Goal: Transaction & Acquisition: Purchase product/service

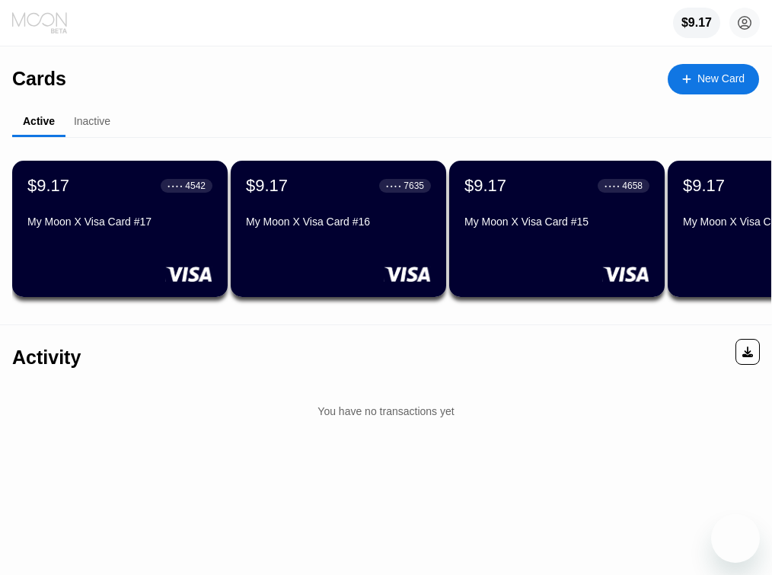
click at [45, 27] on icon at bounding box center [40, 22] width 57 height 23
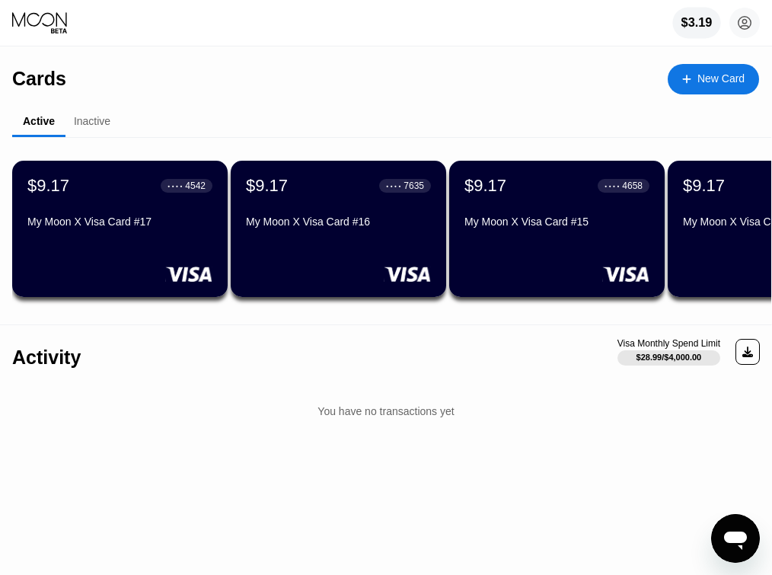
click at [695, 33] on div "$3.19" at bounding box center [696, 23] width 48 height 31
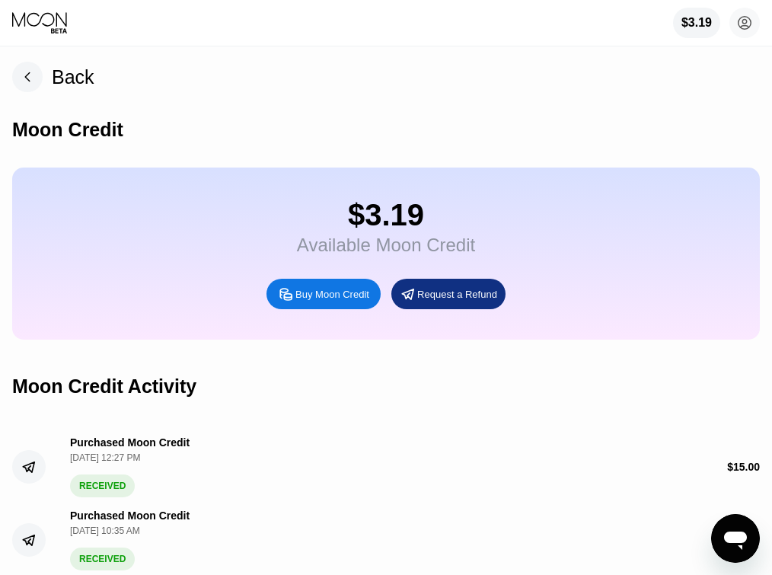
click at [336, 292] on div "Buy Moon Credit" at bounding box center [332, 294] width 74 height 13
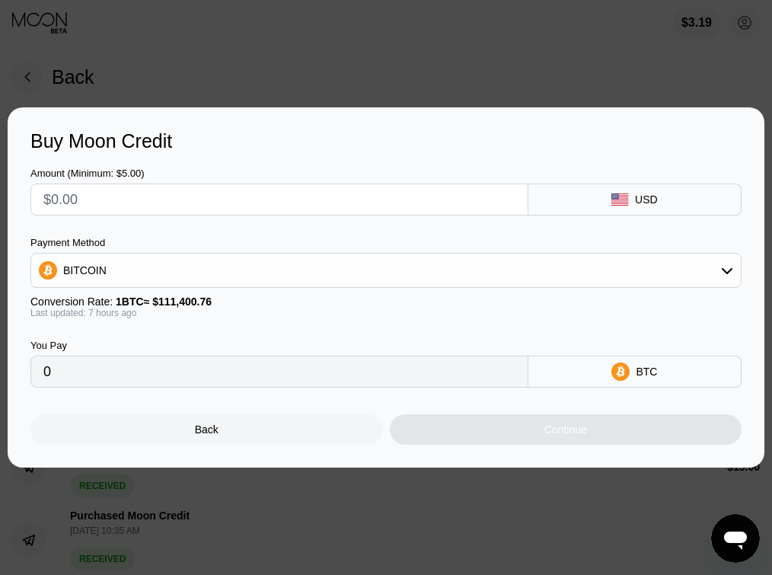
click at [270, 187] on input "text" at bounding box center [279, 199] width 472 height 30
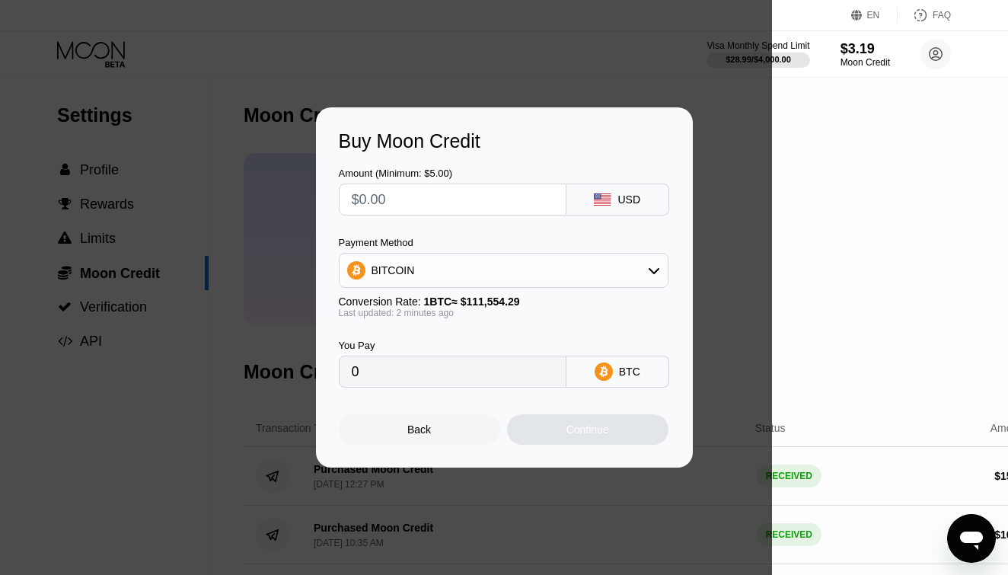
type input "$1"
type input "0.00000897"
type input "$15"
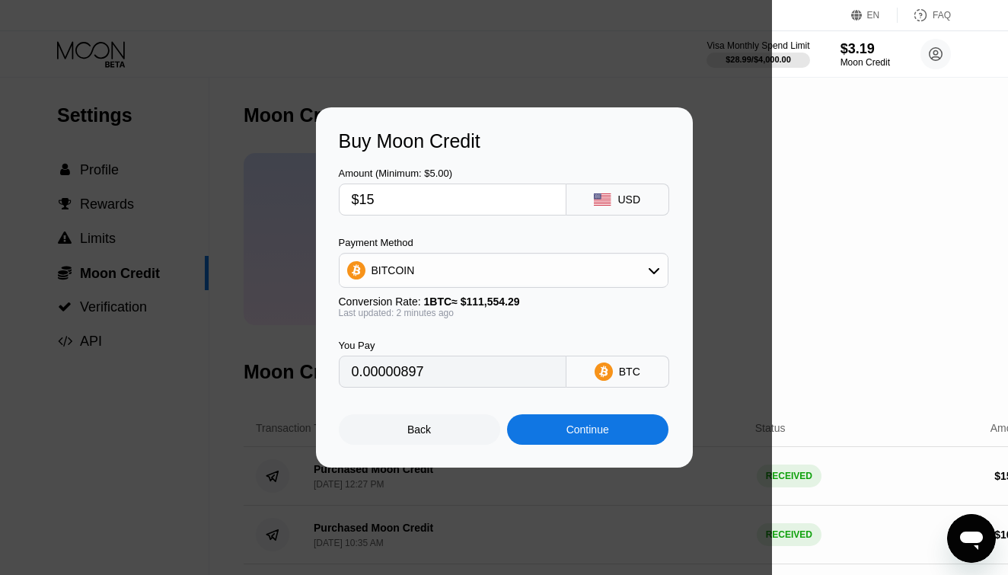
type input "0.00013447"
type input "$15"
click at [569, 227] on div "Amount (Minimum: $5.00) $15 USD Payment Method BITCOIN Conversion Rate: 1 BTC ≈…" at bounding box center [504, 269] width 331 height 235
click at [444, 201] on input "$15" at bounding box center [453, 199] width 202 height 30
type input "0.00013452"
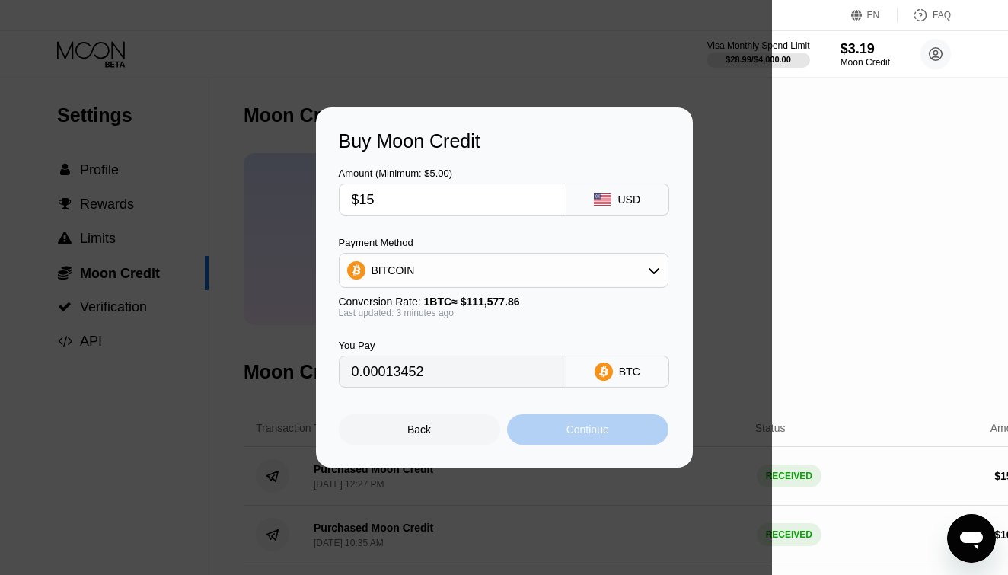
click at [545, 430] on div "Continue" at bounding box center [587, 429] width 161 height 30
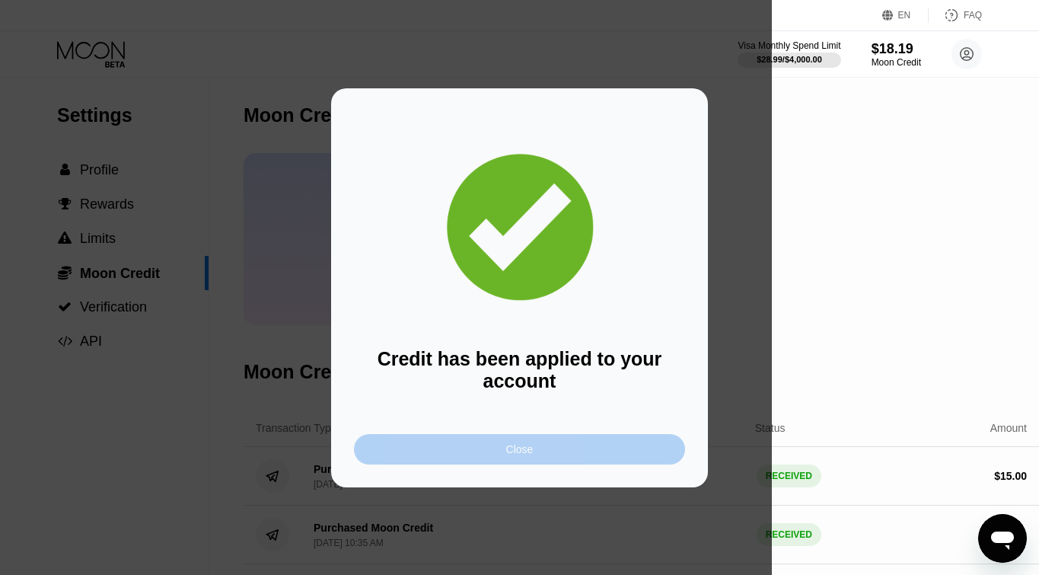
click at [477, 448] on div "Close" at bounding box center [519, 449] width 331 height 30
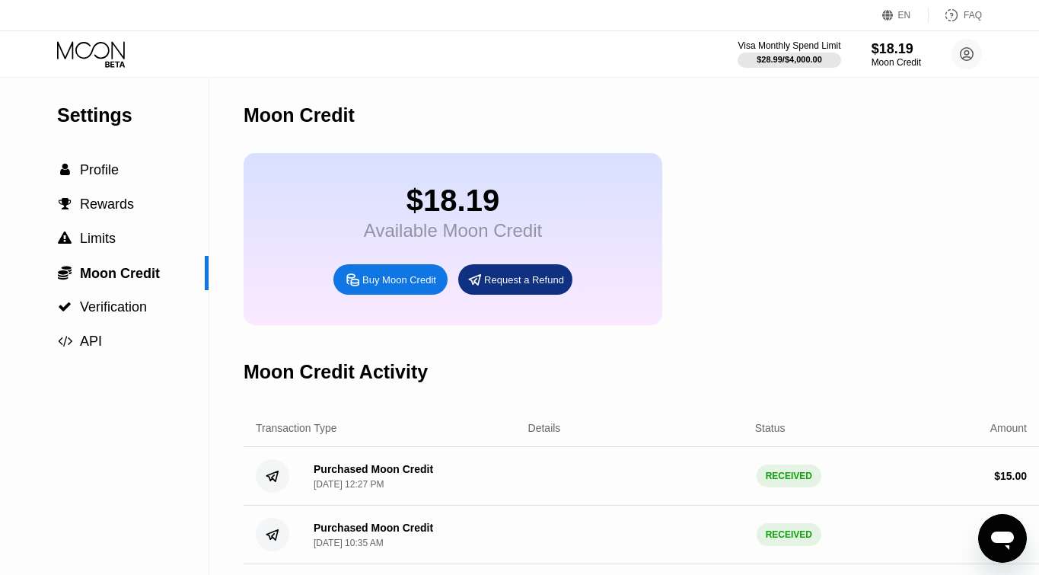
click at [771, 183] on div "$18.19 Available Moon Credit Buy Moon Credit Request a Refund" at bounding box center [642, 239] width 796 height 172
click at [103, 168] on span "Profile" at bounding box center [99, 169] width 39 height 15
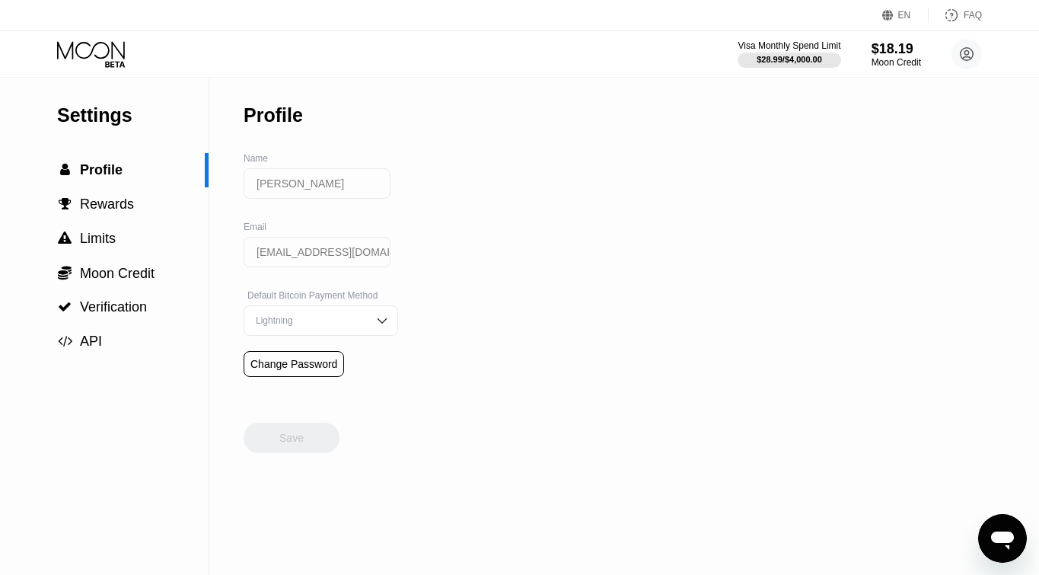
click at [89, 49] on icon at bounding box center [92, 54] width 71 height 27
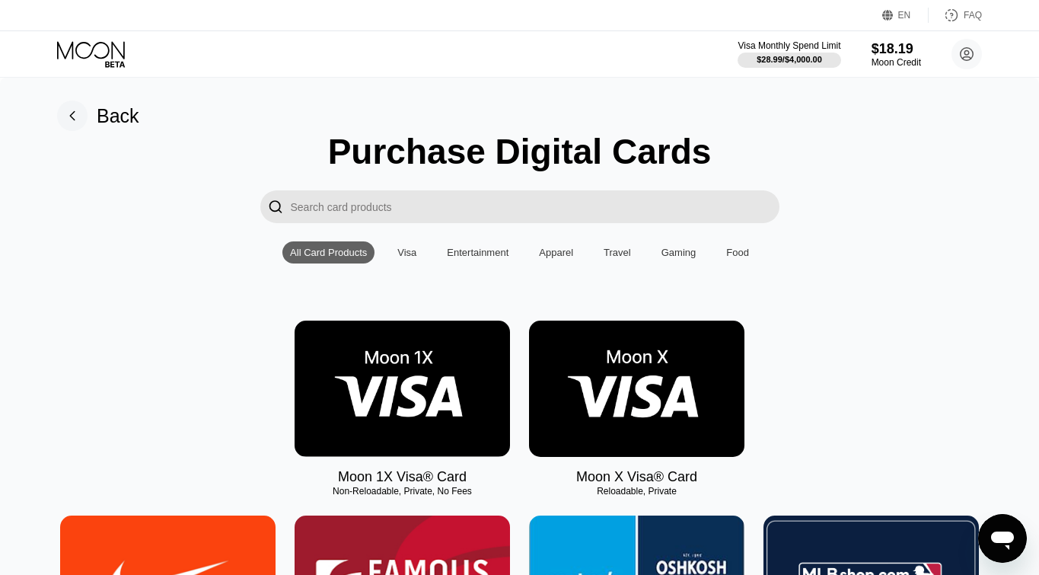
click at [687, 400] on img at bounding box center [636, 389] width 215 height 136
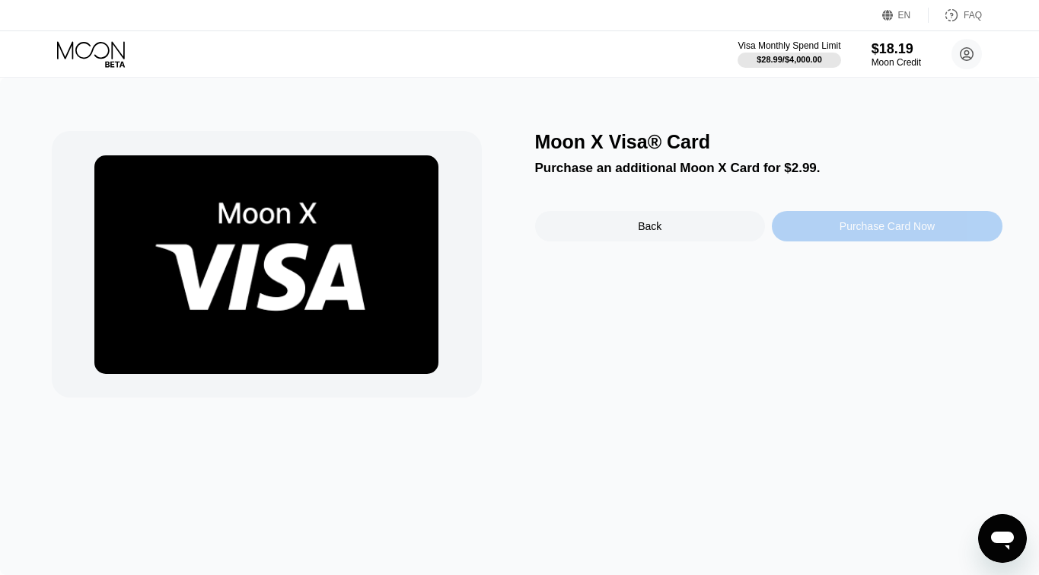
click at [913, 232] on div "Purchase Card Now" at bounding box center [887, 226] width 95 height 12
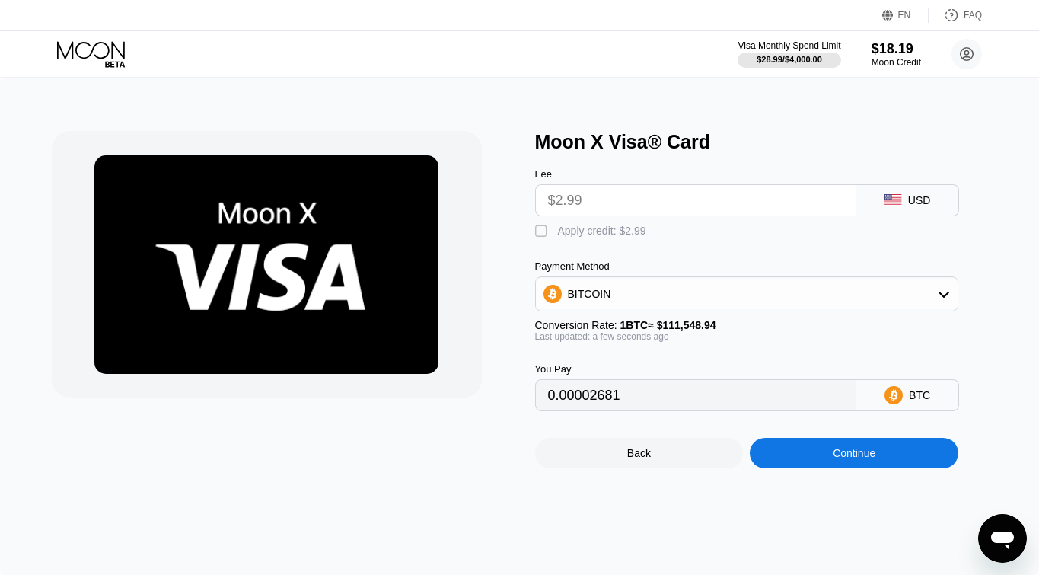
click at [528, 231] on div "Moon X Visa® Card Fee $2.99 USD  Apply credit: $2.99 Payment Method BITCOIN Co…" at bounding box center [520, 299] width 936 height 337
click at [533, 231] on div "Moon X Visa® Card Fee $2.99 USD  Apply credit: $2.99 Payment Method BITCOIN Co…" at bounding box center [520, 299] width 936 height 337
click at [543, 228] on div "" at bounding box center [542, 231] width 15 height 15
type input "0"
click at [814, 445] on div "Continue" at bounding box center [854, 453] width 209 height 30
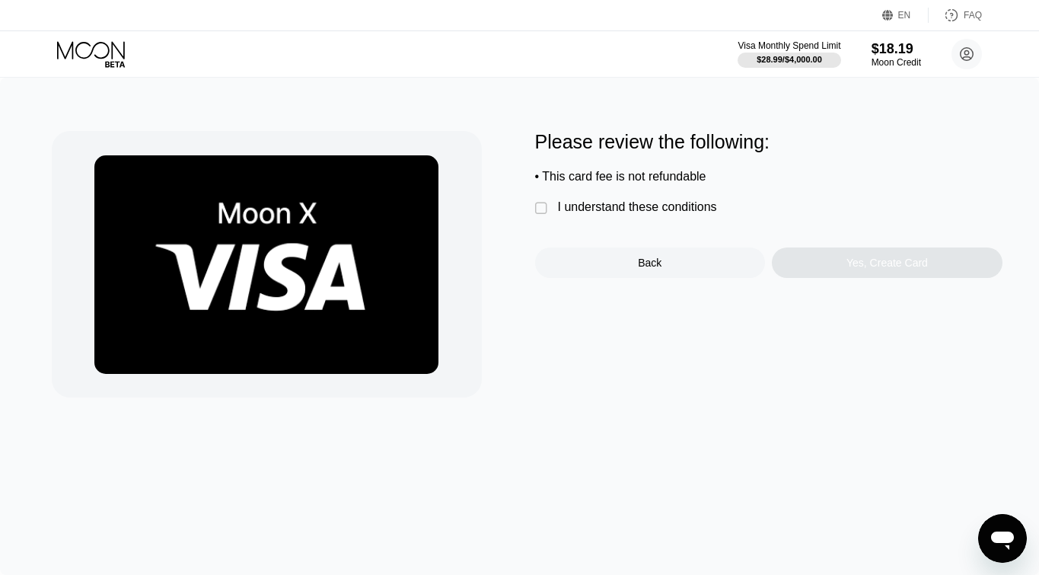
click at [588, 206] on div "I understand these conditions" at bounding box center [637, 207] width 159 height 14
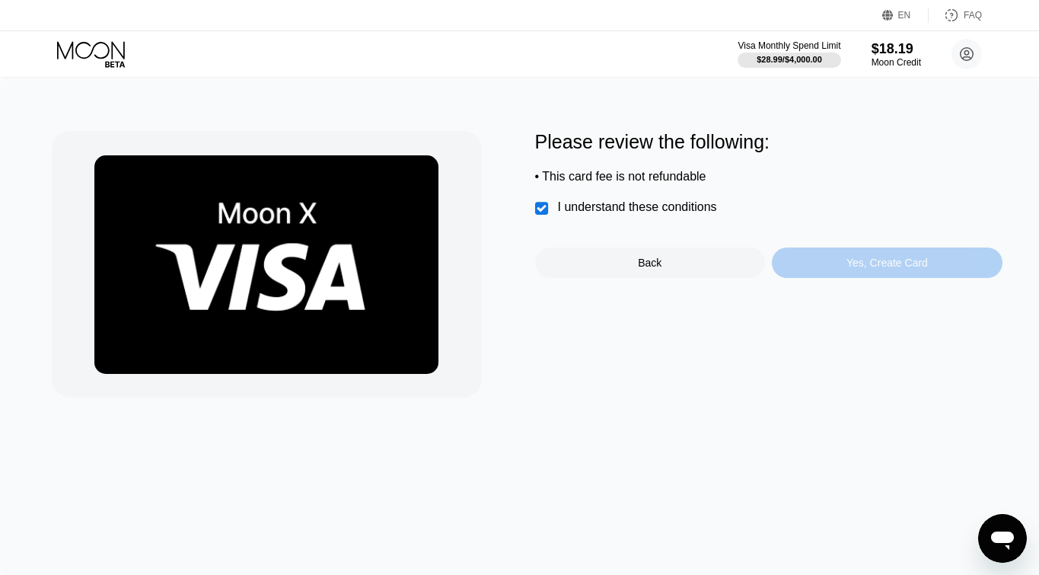
click at [813, 269] on div "Yes, Create Card" at bounding box center [887, 262] width 231 height 30
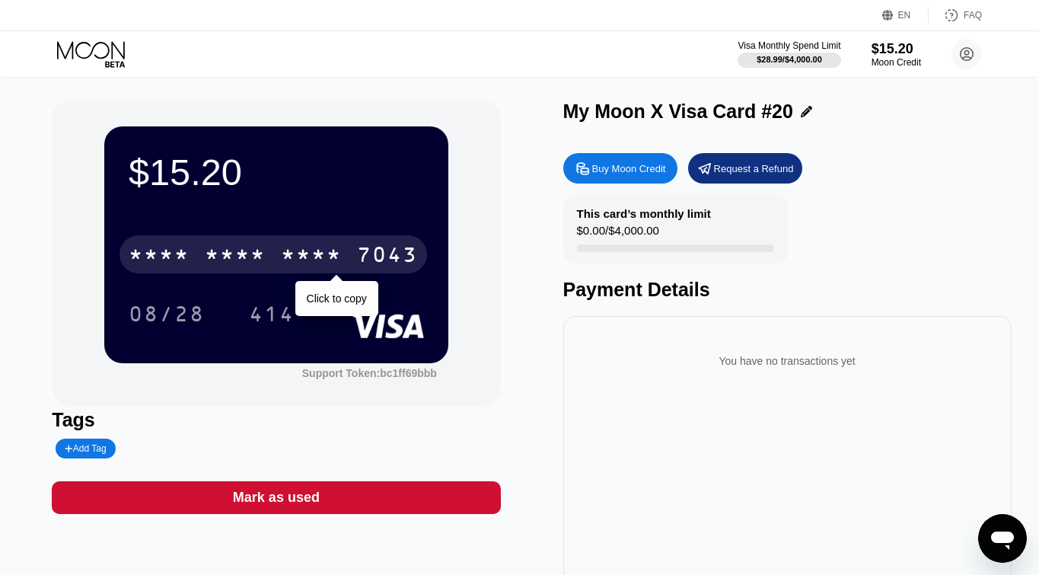
click at [196, 255] on div "* * * * * * * * * * * * 7043" at bounding box center [274, 254] width 308 height 38
click at [386, 257] on div "7043" at bounding box center [387, 256] width 61 height 24
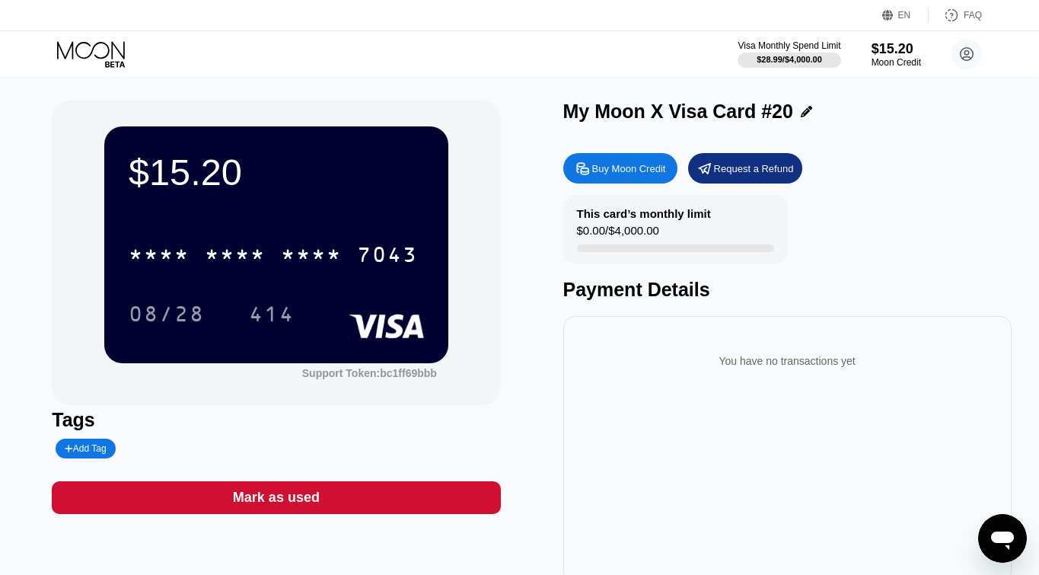
click at [72, 49] on icon at bounding box center [92, 54] width 71 height 27
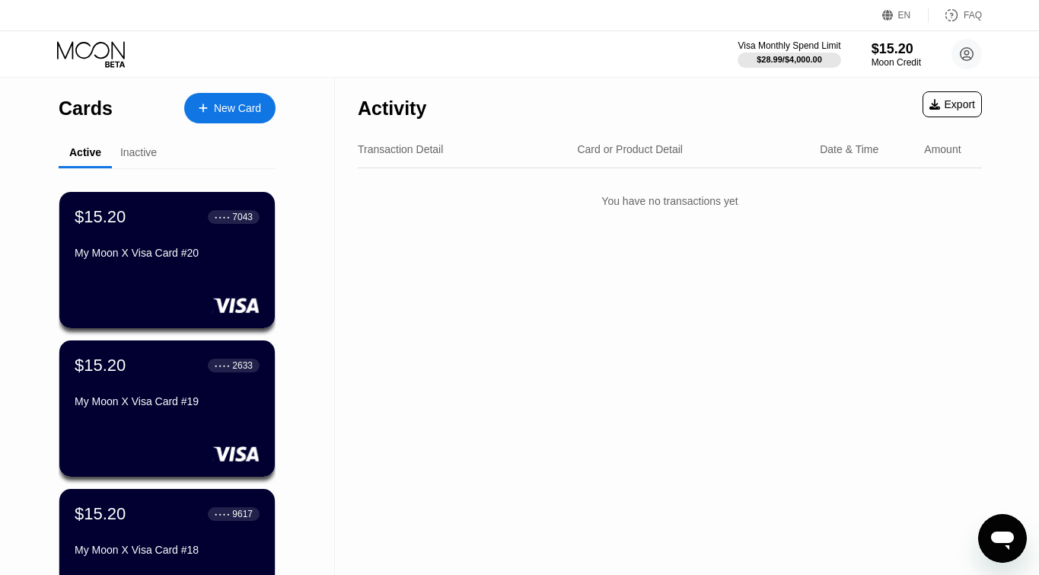
click at [241, 114] on div "New Card" at bounding box center [237, 108] width 47 height 13
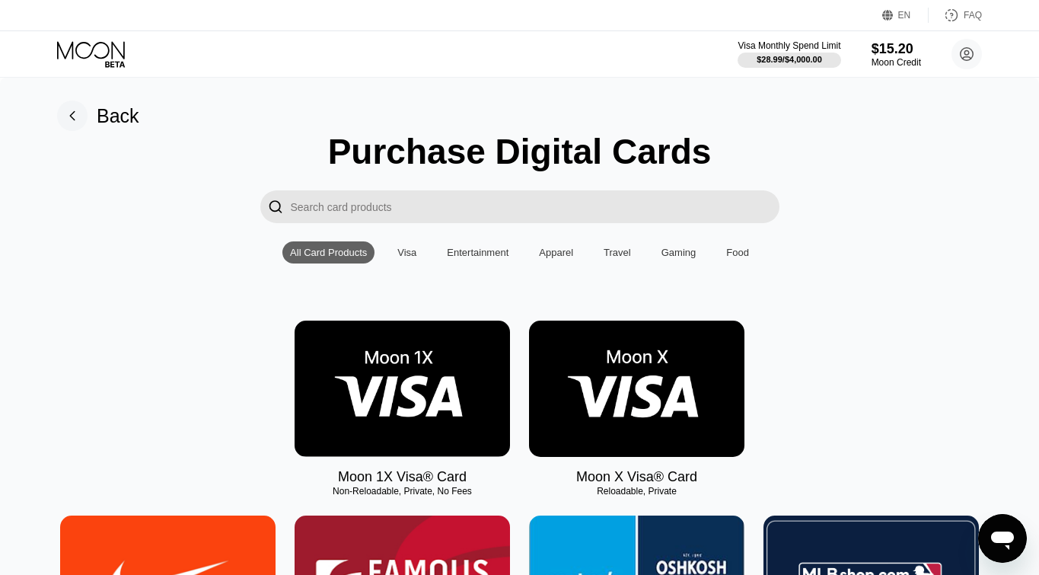
click at [654, 382] on img at bounding box center [636, 389] width 215 height 136
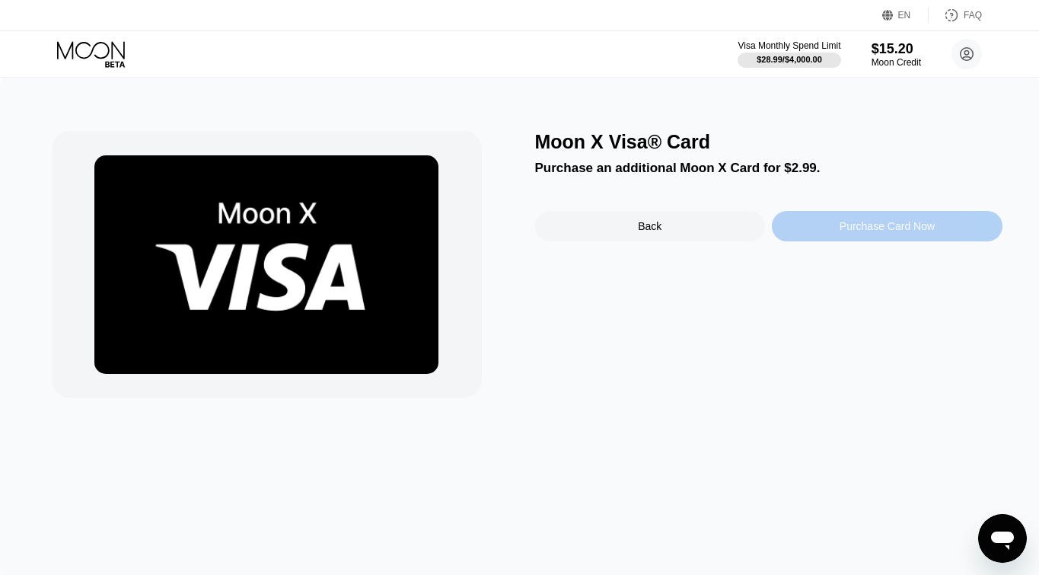
click at [823, 234] on div "Purchase Card Now" at bounding box center [887, 226] width 231 height 30
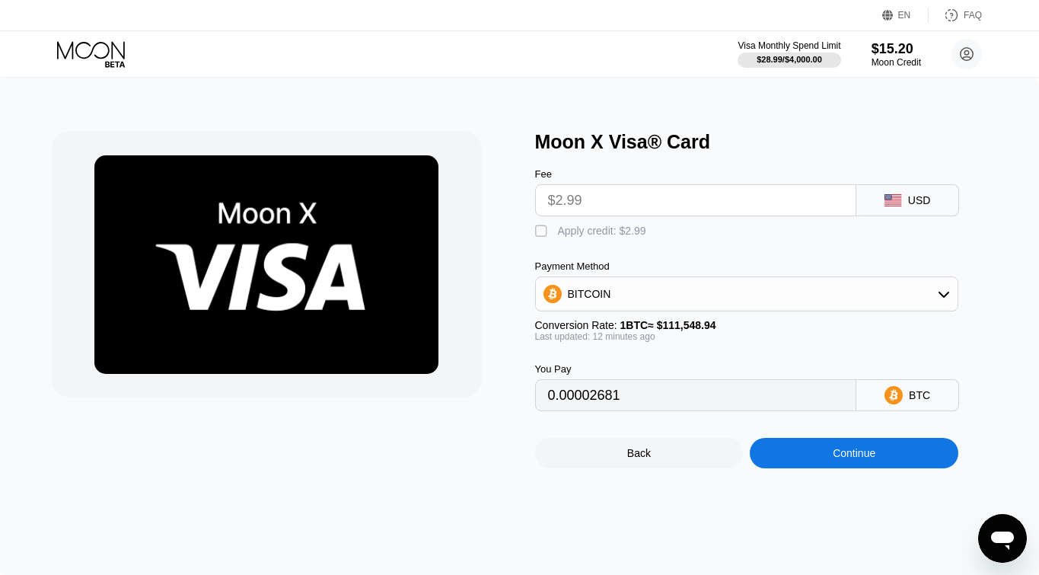
click at [603, 228] on div "Apply credit: $2.99" at bounding box center [602, 231] width 88 height 12
type input "0"
click at [825, 461] on div "Continue" at bounding box center [854, 453] width 209 height 30
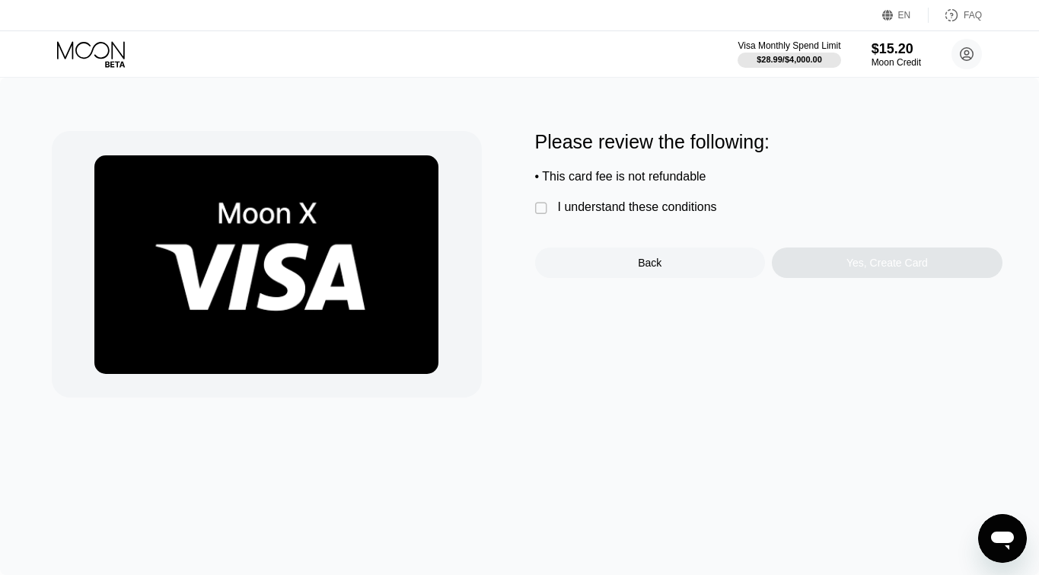
click at [626, 208] on div "I understand these conditions" at bounding box center [637, 207] width 159 height 14
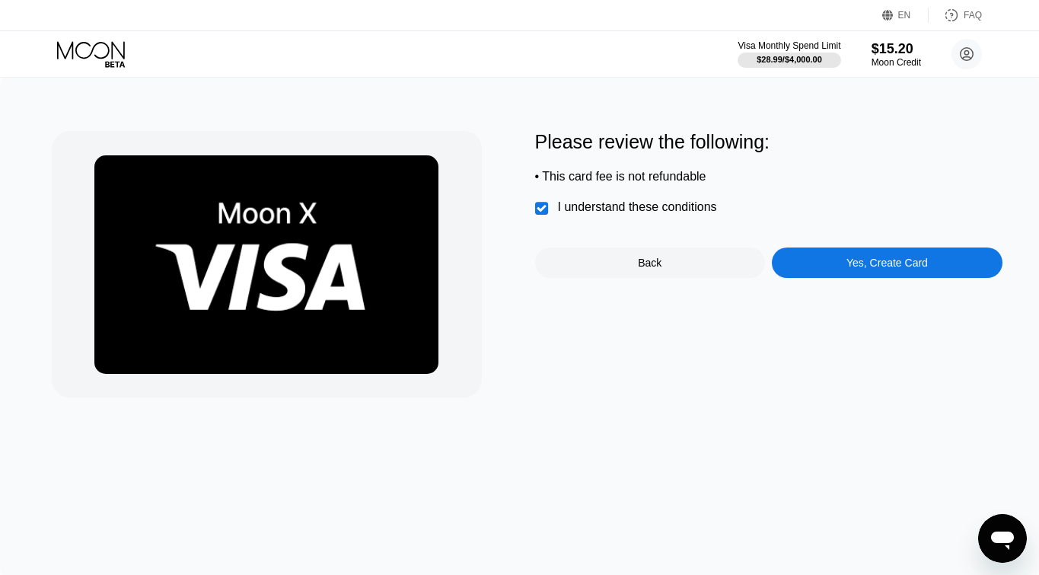
click at [856, 279] on div "Please review the following: • This card fee is not refundable  I understand t…" at bounding box center [768, 264] width 467 height 266
click at [854, 271] on div "Yes, Create Card" at bounding box center [887, 262] width 231 height 30
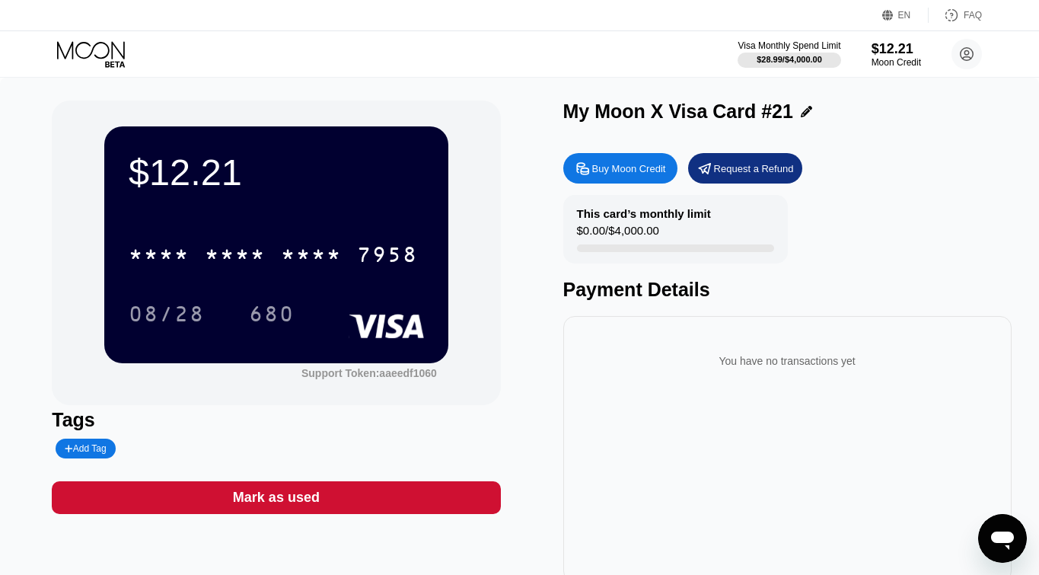
click at [284, 244] on div "* * * *" at bounding box center [311, 256] width 61 height 24
click at [97, 57] on icon at bounding box center [91, 50] width 68 height 18
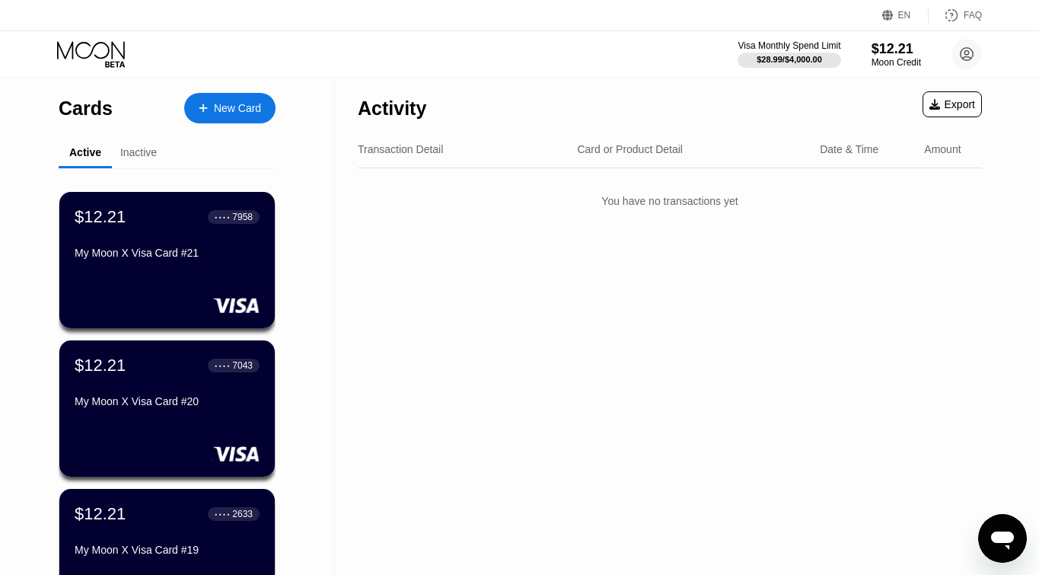
click at [253, 102] on div "New Card" at bounding box center [237, 108] width 47 height 13
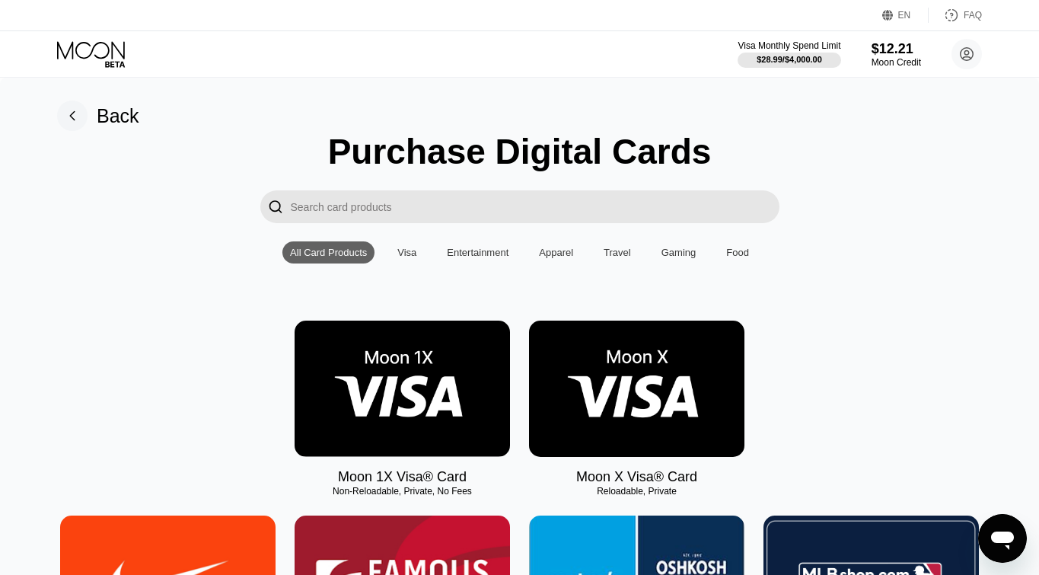
click at [579, 354] on img at bounding box center [636, 389] width 215 height 136
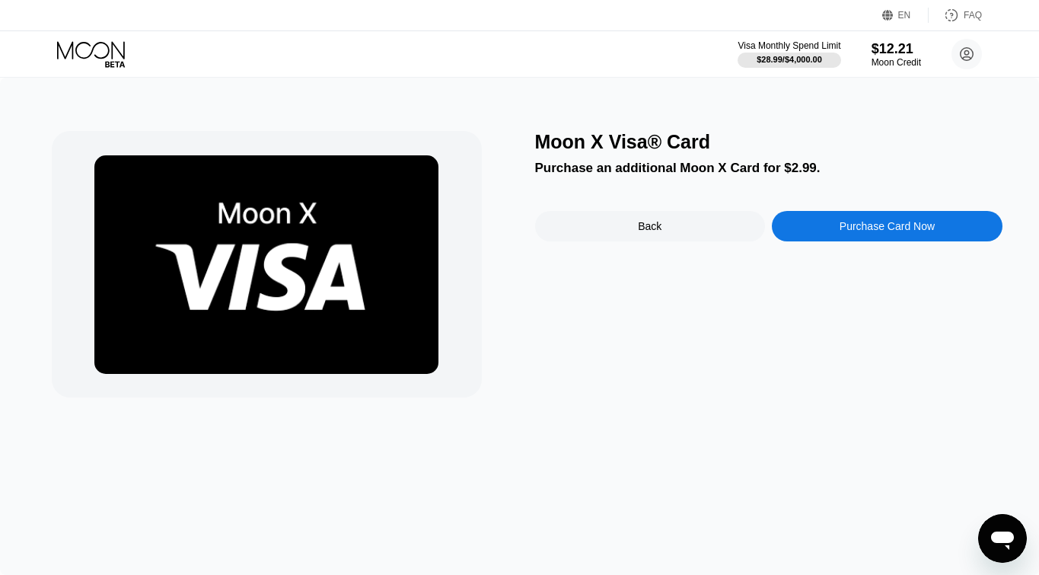
click at [918, 231] on div "Purchase Card Now" at bounding box center [887, 226] width 95 height 12
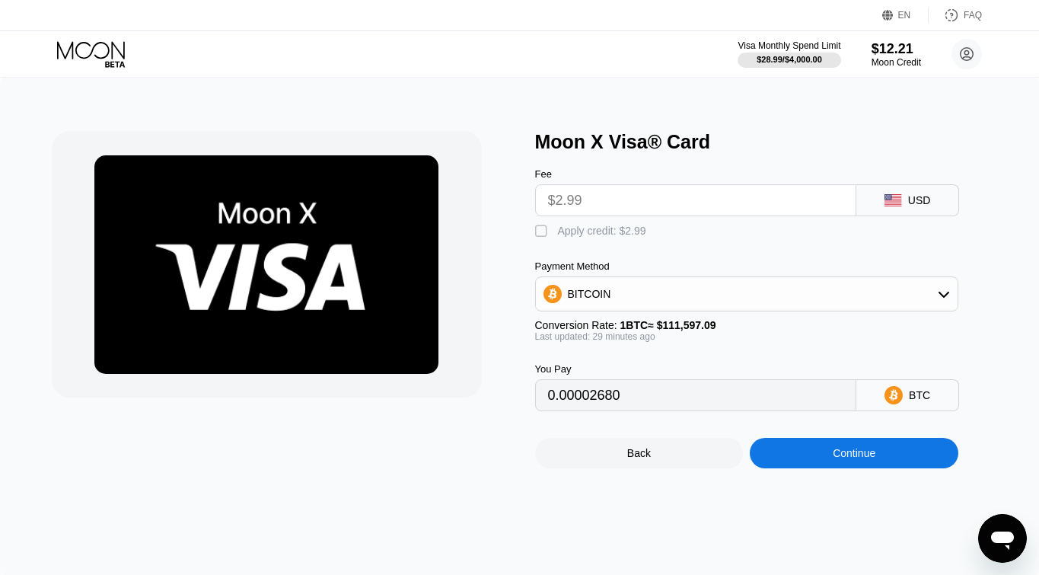
click at [597, 234] on div "Apply credit: $2.99" at bounding box center [602, 231] width 88 height 12
type input "0"
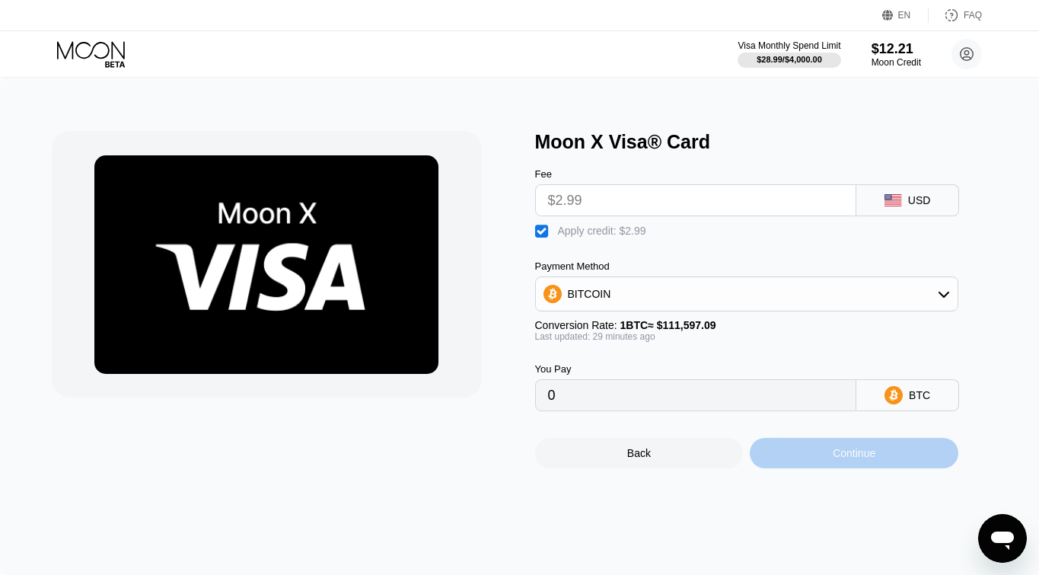
click at [820, 463] on div "Continue" at bounding box center [854, 453] width 209 height 30
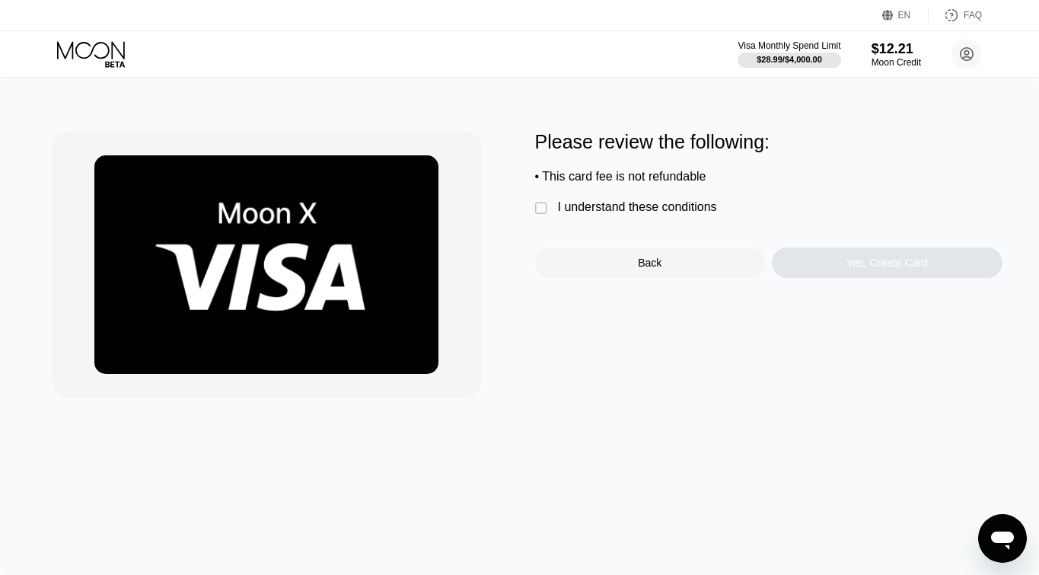
click at [620, 195] on div "Please review the following: • This card fee is not refundable  I understand t…" at bounding box center [768, 204] width 467 height 147
click at [626, 209] on div "I understand these conditions" at bounding box center [637, 207] width 159 height 14
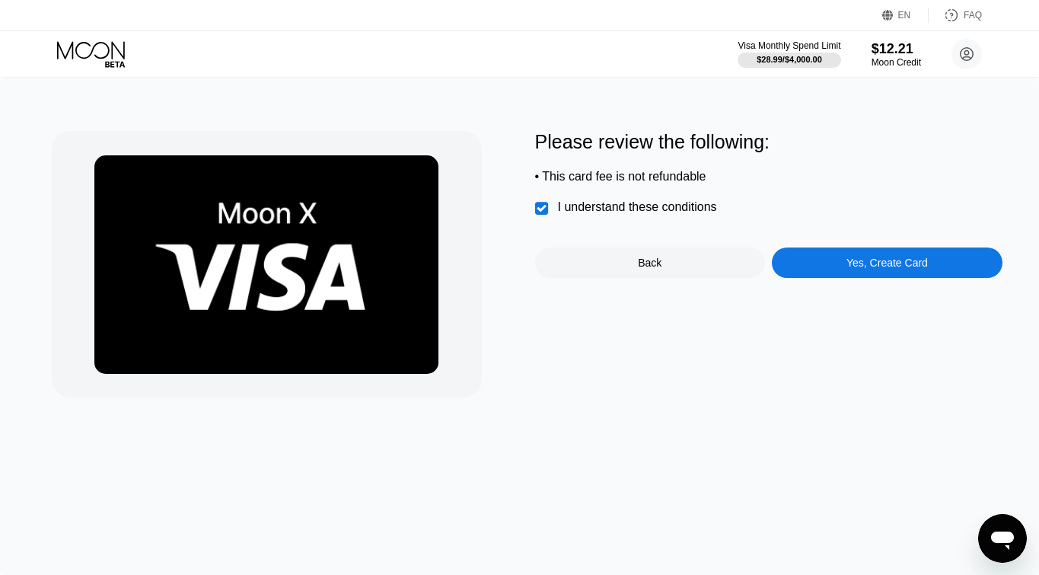
click at [828, 257] on div "Yes, Create Card" at bounding box center [887, 262] width 231 height 30
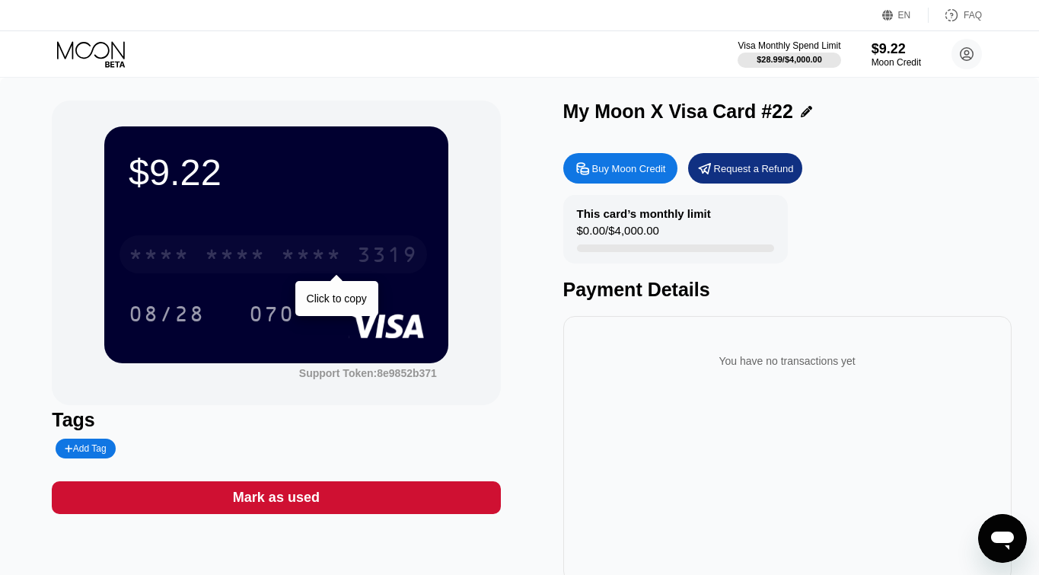
click at [333, 256] on div "* * * *" at bounding box center [311, 256] width 61 height 24
